Goal: Communication & Community: Answer question/provide support

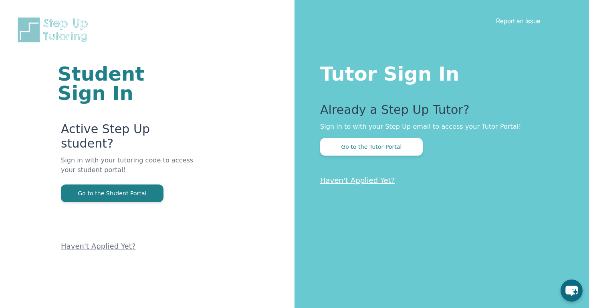
click at [368, 144] on button "Go to the Tutor Portal" at bounding box center [371, 147] width 103 height 18
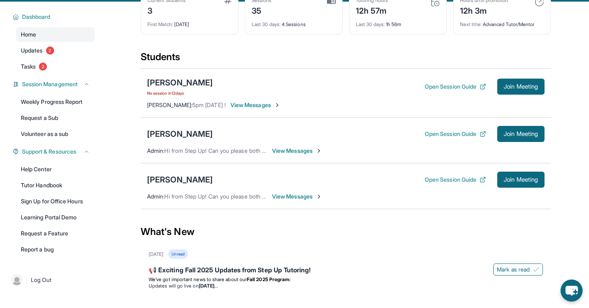
scroll to position [51, 0]
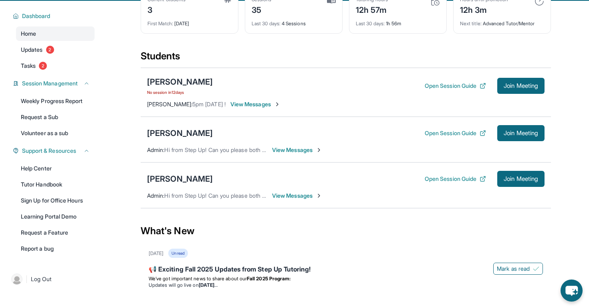
click at [296, 152] on span "View Messages" at bounding box center [297, 150] width 50 height 8
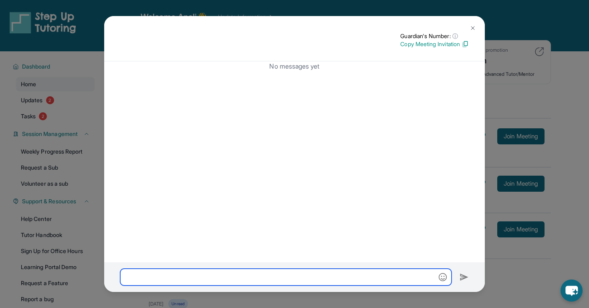
scroll to position [0, 0]
click at [312, 278] on input "text" at bounding box center [286, 277] width 332 height 17
type input "**********"
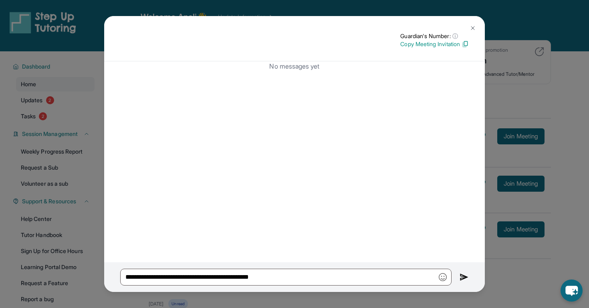
click at [465, 277] on img at bounding box center [464, 277] width 9 height 10
click at [462, 273] on img at bounding box center [464, 277] width 9 height 10
click at [462, 273] on button at bounding box center [464, 277] width 9 height 17
click at [465, 274] on img at bounding box center [464, 277] width 9 height 10
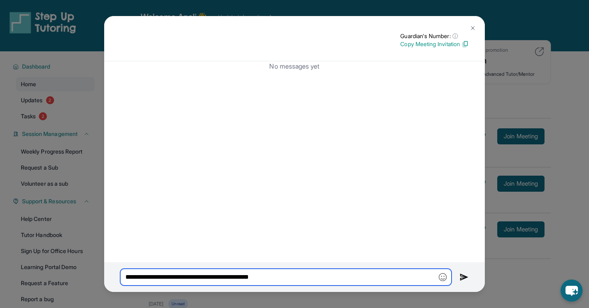
drag, startPoint x: 299, startPoint y: 277, endPoint x: 80, endPoint y: 278, distance: 219.7
click at [80, 278] on div "**********" at bounding box center [294, 154] width 589 height 308
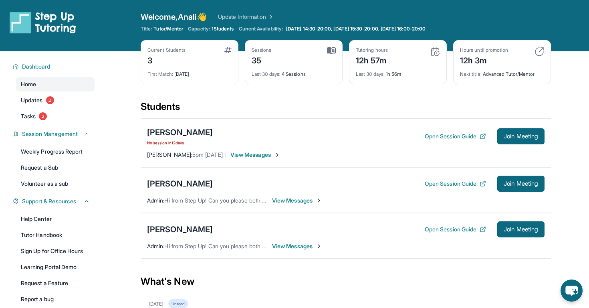
click at [302, 200] on span "View Messages" at bounding box center [297, 200] width 50 height 8
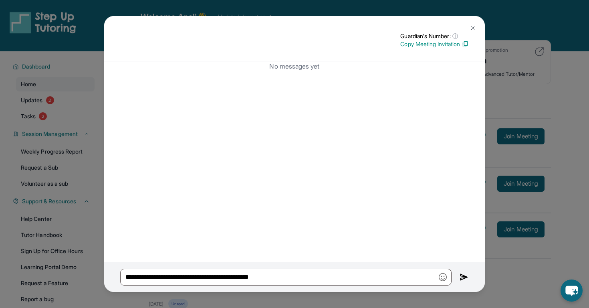
click at [465, 273] on img at bounding box center [464, 277] width 9 height 10
click at [471, 28] on img at bounding box center [473, 28] width 6 height 6
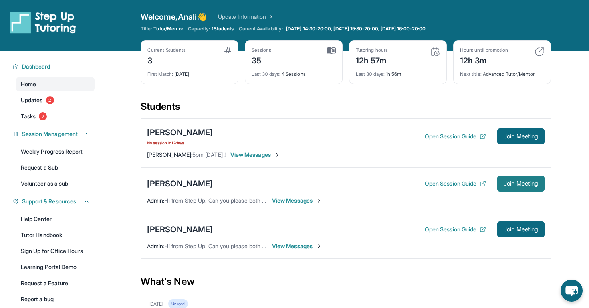
click at [507, 184] on span "Join Meeting" at bounding box center [521, 183] width 34 height 5
